Goal: Task Accomplishment & Management: Use online tool/utility

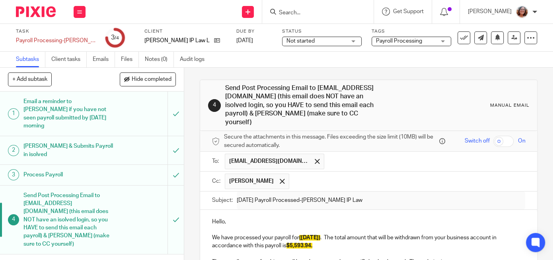
scroll to position [162, 0]
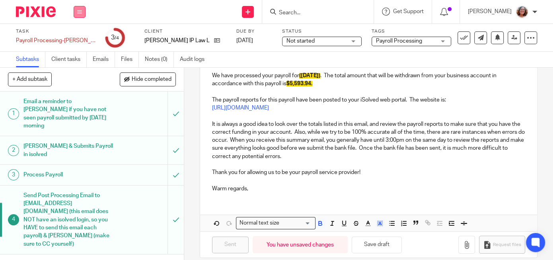
click at [85, 15] on button at bounding box center [80, 12] width 12 height 12
click at [79, 36] on link "Work" at bounding box center [76, 37] width 14 height 6
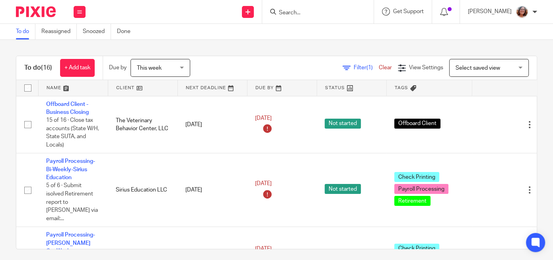
scroll to position [41, 0]
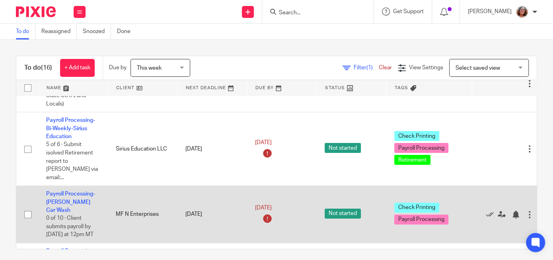
click at [81, 190] on td "Payroll Processing-Casey's Car Wash 0 of 10 · Client submits payroll by Tuesday…" at bounding box center [73, 214] width 70 height 57
click at [80, 194] on link "Payroll Processing-[PERSON_NAME] Car Wash" at bounding box center [70, 202] width 49 height 22
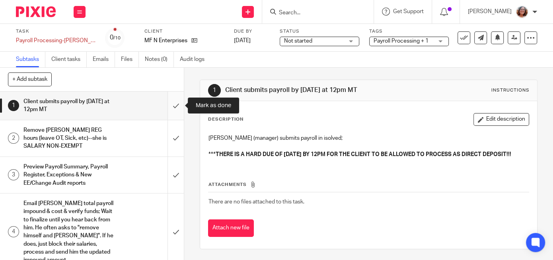
click at [172, 101] on input "submit" at bounding box center [92, 105] width 184 height 28
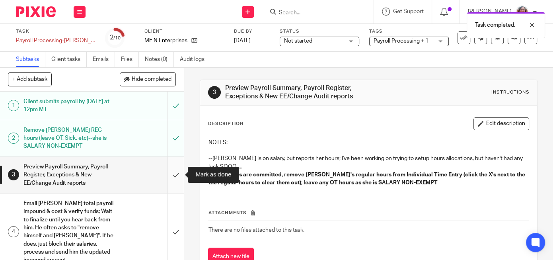
click at [177, 175] on input "submit" at bounding box center [92, 175] width 184 height 36
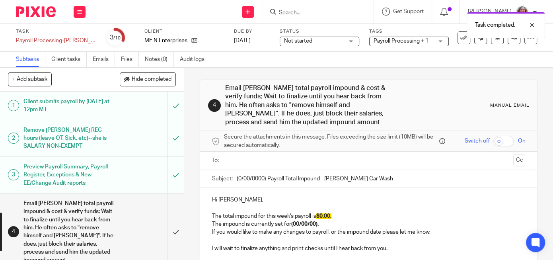
click at [252, 159] on input "text" at bounding box center [368, 160] width 283 height 9
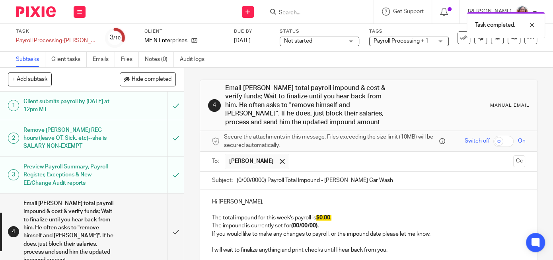
drag, startPoint x: 266, startPoint y: 179, endPoint x: 208, endPoint y: 184, distance: 58.3
click at [237, 184] on input "(0/00/0000) Payroll Total Impound - Casey's Car Wash" at bounding box center [381, 180] width 288 height 18
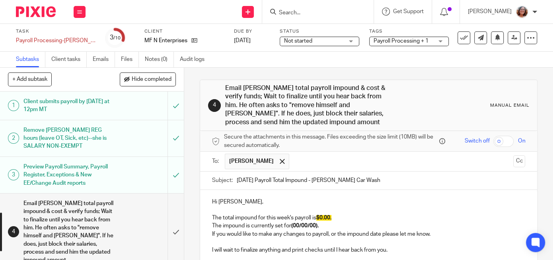
type input "8/22/25 Payroll Total Impound - Casey's Car Wash"
drag, startPoint x: 335, startPoint y: 217, endPoint x: 319, endPoint y: 218, distance: 15.9
click at [319, 218] on p "The total impound for this week's payroll is $0.00." at bounding box center [368, 217] width 313 height 8
paste div
drag, startPoint x: 317, startPoint y: 225, endPoint x: 293, endPoint y: 228, distance: 24.4
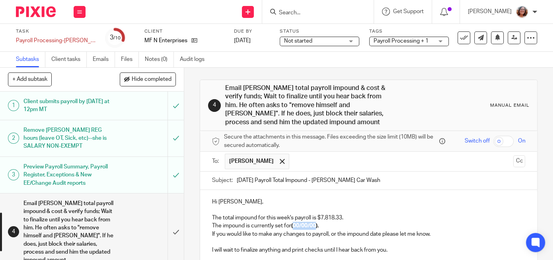
click at [293, 228] on strong "(00/00/00)." at bounding box center [304, 226] width 27 height 6
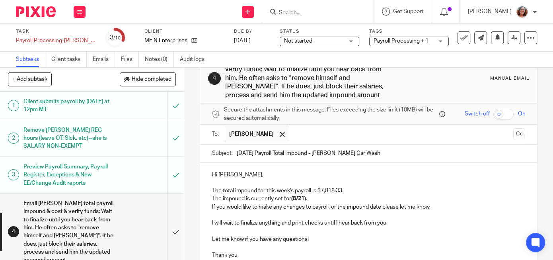
scroll to position [28, 0]
click at [471, 183] on p at bounding box center [368, 182] width 313 height 8
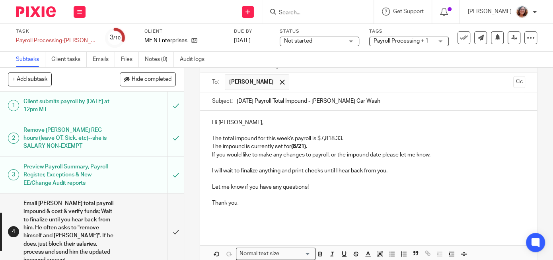
scroll to position [118, 0]
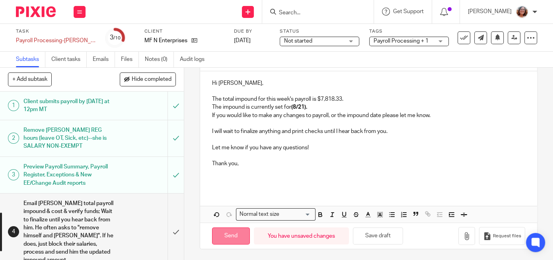
click at [237, 234] on input "Send" at bounding box center [231, 235] width 38 height 17
type input "Sent"
